Goal: Information Seeking & Learning: Learn about a topic

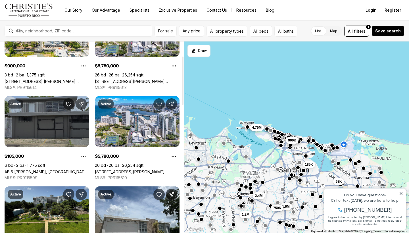
scroll to position [58, 0]
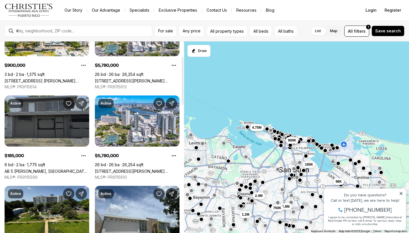
click at [66, 169] on link "AB 5 JULIO ANDINO, SAN JUAN PR, 00922" at bounding box center [47, 171] width 85 height 5
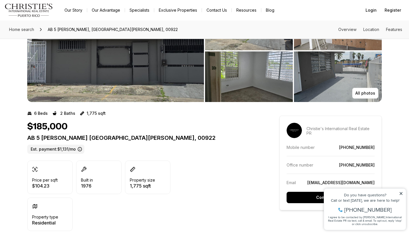
scroll to position [45, 0]
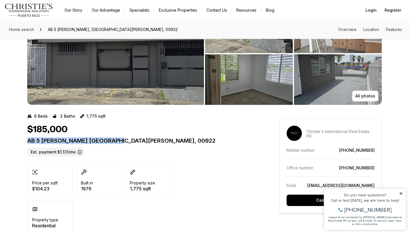
drag, startPoint x: 126, startPoint y: 141, endPoint x: 26, endPoint y: 137, distance: 100.0
copy p "AB 5 JULIO ANDINO SAN JUAN PR"
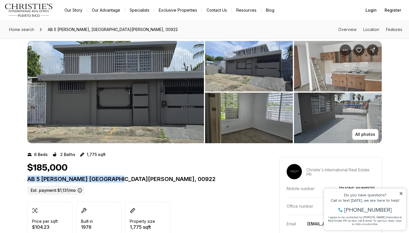
scroll to position [7, 0]
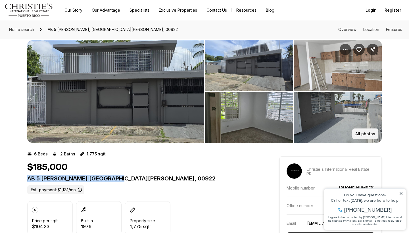
click at [360, 133] on p "All photos" at bounding box center [365, 133] width 20 height 5
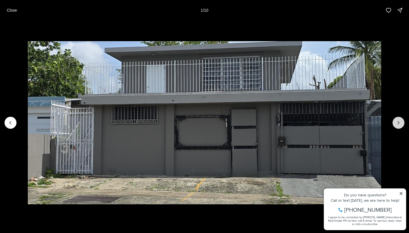
click at [394, 123] on button "Next slide" at bounding box center [398, 123] width 12 height 12
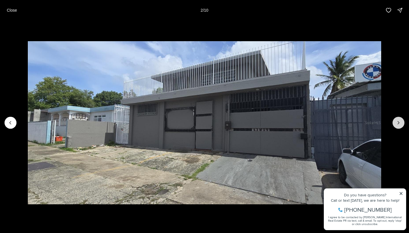
click at [394, 123] on button "Next slide" at bounding box center [398, 123] width 12 height 12
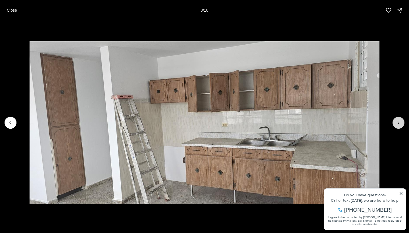
click at [394, 124] on button "Next slide" at bounding box center [398, 123] width 12 height 12
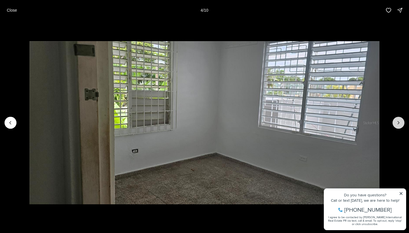
click at [394, 124] on button "Next slide" at bounding box center [398, 123] width 12 height 12
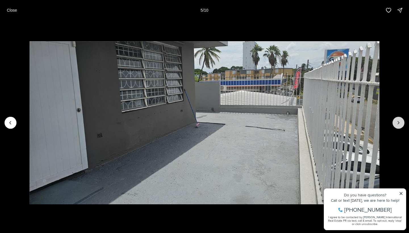
click at [394, 123] on button "Next slide" at bounding box center [398, 123] width 12 height 12
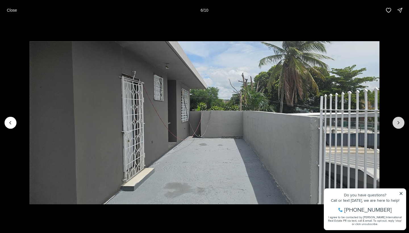
click at [394, 123] on button "Next slide" at bounding box center [398, 123] width 12 height 12
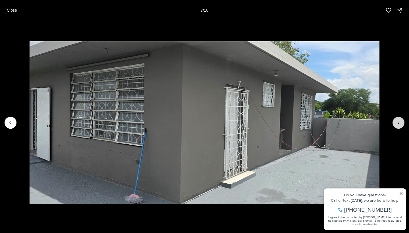
click at [394, 123] on button "Next slide" at bounding box center [398, 123] width 12 height 12
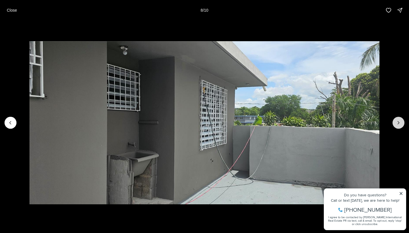
click at [394, 123] on button "Next slide" at bounding box center [398, 123] width 12 height 12
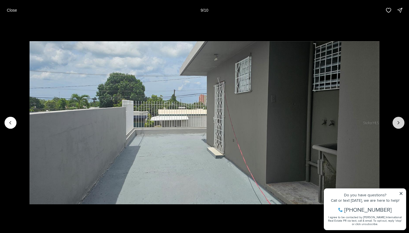
click at [394, 123] on button "Next slide" at bounding box center [398, 123] width 12 height 12
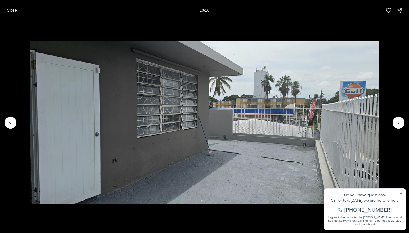
click at [395, 123] on div at bounding box center [398, 123] width 12 height 12
click at [6, 11] on button "Close" at bounding box center [11, 10] width 17 height 11
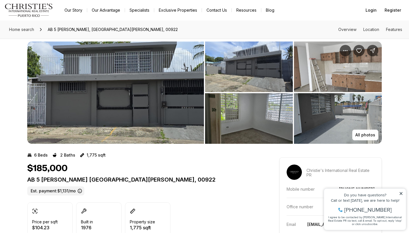
scroll to position [6, 0]
click at [364, 138] on button "All photos" at bounding box center [365, 134] width 26 height 11
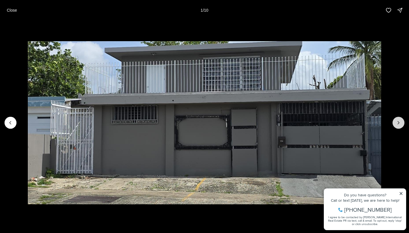
click at [394, 122] on button "Next slide" at bounding box center [398, 123] width 12 height 12
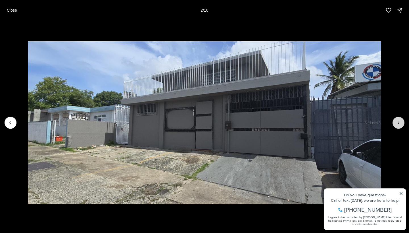
click at [394, 122] on button "Next slide" at bounding box center [398, 123] width 12 height 12
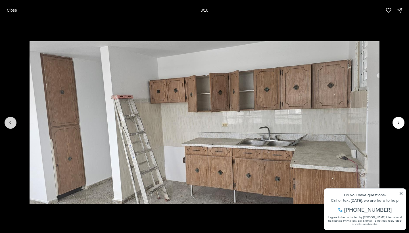
click at [8, 124] on icon "Previous slide" at bounding box center [11, 123] width 6 height 6
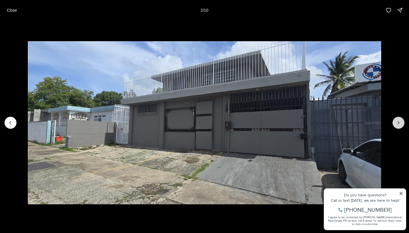
click at [397, 121] on icon "Next slide" at bounding box center [399, 123] width 6 height 6
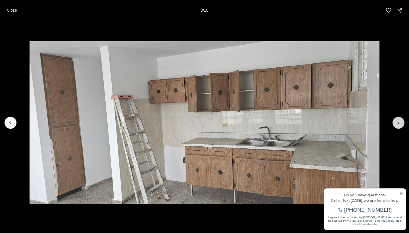
click at [392, 123] on button "Next slide" at bounding box center [398, 123] width 12 height 12
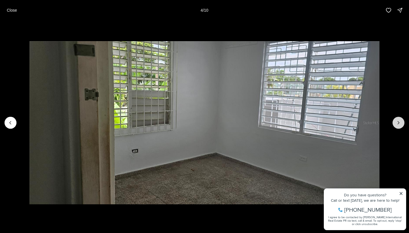
click at [395, 123] on button "Next slide" at bounding box center [398, 123] width 12 height 12
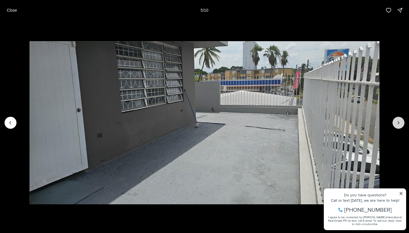
click at [395, 121] on button "Next slide" at bounding box center [398, 123] width 12 height 12
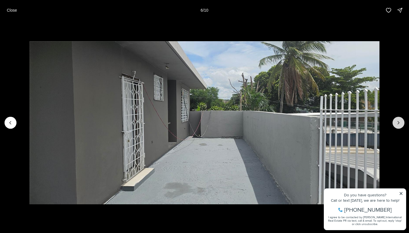
click at [395, 123] on button "Next slide" at bounding box center [398, 123] width 12 height 12
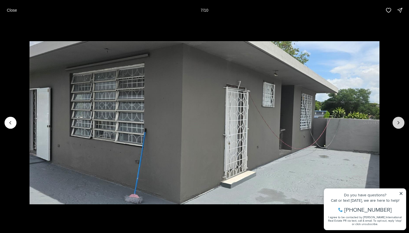
click at [395, 123] on button "Next slide" at bounding box center [398, 123] width 12 height 12
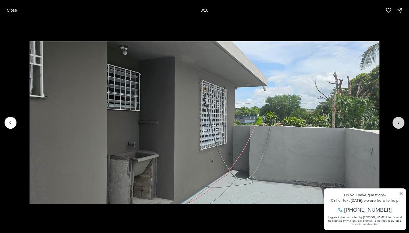
click at [395, 123] on button "Next slide" at bounding box center [398, 123] width 12 height 12
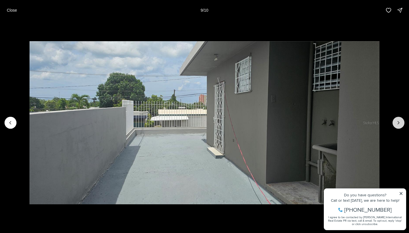
click at [395, 125] on button "Next slide" at bounding box center [398, 123] width 12 height 12
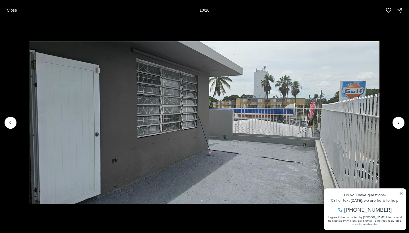
click at [396, 125] on div at bounding box center [398, 123] width 12 height 12
click at [12, 9] on p "Close" at bounding box center [12, 10] width 10 height 5
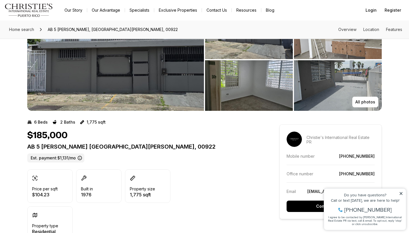
scroll to position [37, 0]
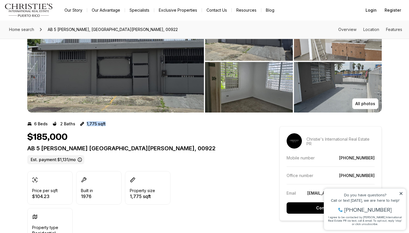
drag, startPoint x: 85, startPoint y: 123, endPoint x: 105, endPoint y: 123, distance: 19.9
click at [105, 123] on div "6 Beds 2 Baths 1,775 sqft" at bounding box center [143, 123] width 232 height 9
copy p "1,775 sqft"
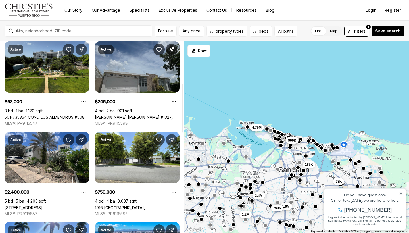
scroll to position [204, 0]
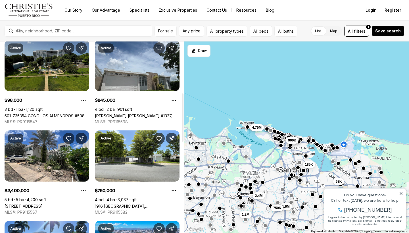
click at [44, 113] on link "501-735354 COND LOS ALMENDROS #508-735354, [GEOGRAPHIC_DATA][PERSON_NAME], 00924" at bounding box center [47, 115] width 85 height 5
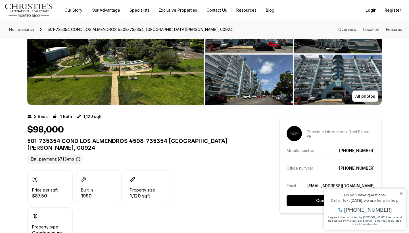
scroll to position [45, 0]
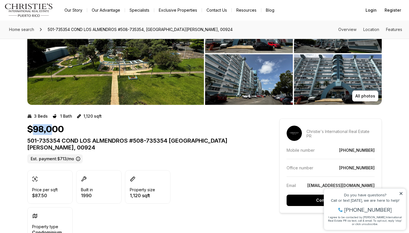
drag, startPoint x: 31, startPoint y: 125, endPoint x: 52, endPoint y: 126, distance: 20.7
click at [52, 125] on h1 "$98,000" at bounding box center [45, 129] width 37 height 11
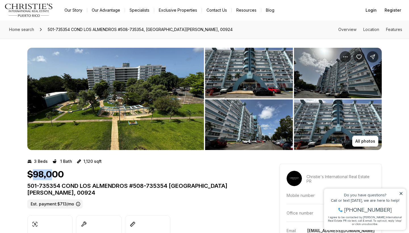
scroll to position [0, 0]
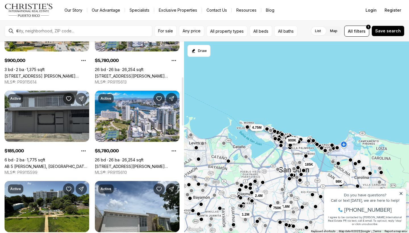
scroll to position [140, 0]
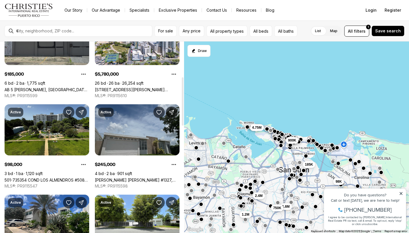
click at [116, 177] on link "[PERSON_NAME] [PERSON_NAME] #1327, [PERSON_NAME][GEOGRAPHIC_DATA], 00976" at bounding box center [137, 179] width 85 height 5
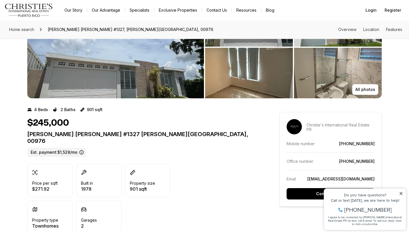
scroll to position [53, 0]
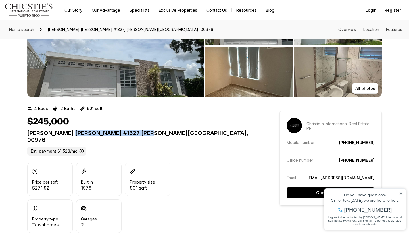
drag, startPoint x: 154, startPoint y: 132, endPoint x: 76, endPoint y: 132, distance: 78.4
click at [76, 132] on p "[PERSON_NAME] [PERSON_NAME] #1327 [PERSON_NAME][GEOGRAPHIC_DATA], 00976" at bounding box center [143, 136] width 232 height 14
drag, startPoint x: 52, startPoint y: 132, endPoint x: 101, endPoint y: 129, distance: 48.4
click at [101, 129] on div "$245,000 [PERSON_NAME] [GEOGRAPHIC_DATA] #1327 [PERSON_NAME][GEOGRAPHIC_DATA], …" at bounding box center [143, 135] width 232 height 39
drag, startPoint x: 100, startPoint y: 131, endPoint x: 154, endPoint y: 131, distance: 54.2
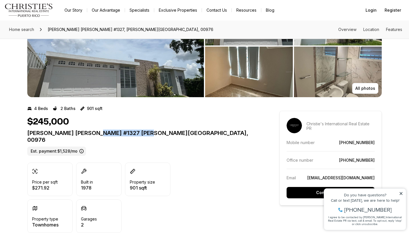
click at [154, 131] on p "[PERSON_NAME] [PERSON_NAME] #1327 [PERSON_NAME][GEOGRAPHIC_DATA], 00976" at bounding box center [143, 136] width 232 height 14
drag, startPoint x: 53, startPoint y: 134, endPoint x: 99, endPoint y: 131, distance: 45.2
click at [99, 131] on p "[PERSON_NAME] [PERSON_NAME] #1327 [PERSON_NAME][GEOGRAPHIC_DATA], 00976" at bounding box center [143, 136] width 232 height 14
drag, startPoint x: 155, startPoint y: 133, endPoint x: 53, endPoint y: 131, distance: 102.0
click at [53, 131] on p "[PERSON_NAME] [PERSON_NAME] #1327 [PERSON_NAME][GEOGRAPHIC_DATA], 00976" at bounding box center [143, 136] width 232 height 14
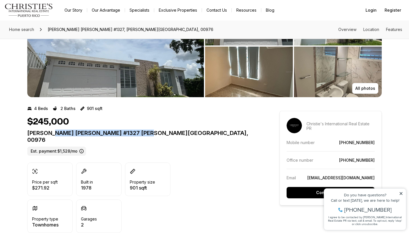
copy p "[GEOGRAPHIC_DATA] #1327 [PERSON_NAME][GEOGRAPHIC_DATA]"
